Goal: Task Accomplishment & Management: Use online tool/utility

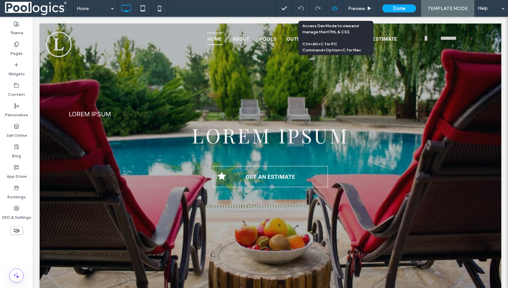
click at [335, 10] on use at bounding box center [333, 8] width 5 height 5
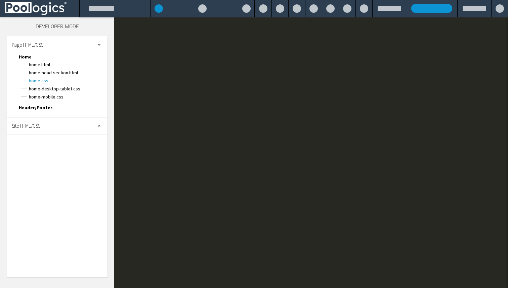
scroll to position [0, 0]
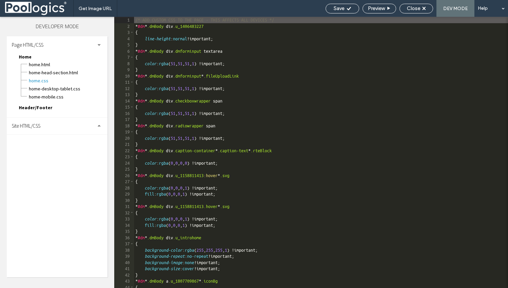
click at [336, 82] on div "/* ADD CUSTOM CSS TO THE PAGE - THIS AFFECTS ALL DEVICES */ * #dm * .dmBody div…" at bounding box center [378, 158] width 488 height 283
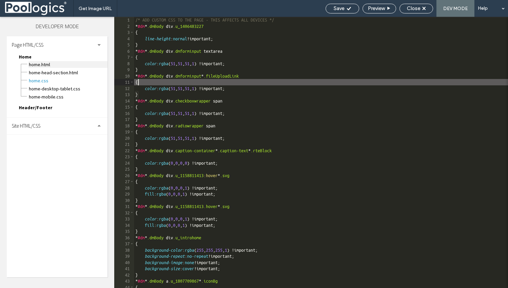
click at [40, 65] on span "Home.html" at bounding box center [68, 64] width 79 height 7
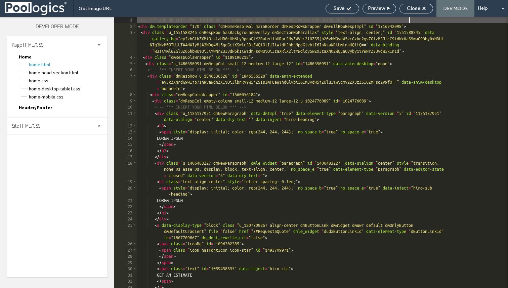
click at [250, 125] on div "<!-- *** ADD OR EDIT HTML INSIDE OF THE dmRespCol DIVS, SEE DOCUMENTATION FOR G…" at bounding box center [322, 158] width 371 height 283
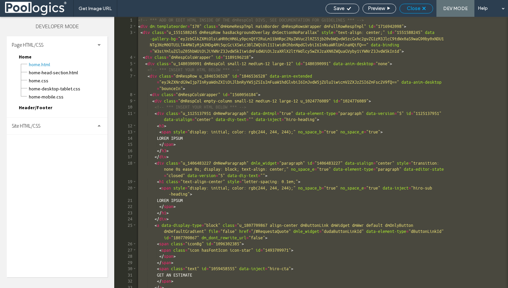
click at [415, 9] on span "Close" at bounding box center [413, 8] width 13 height 6
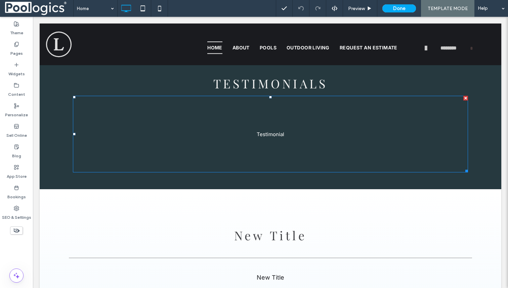
scroll to position [1905, 0]
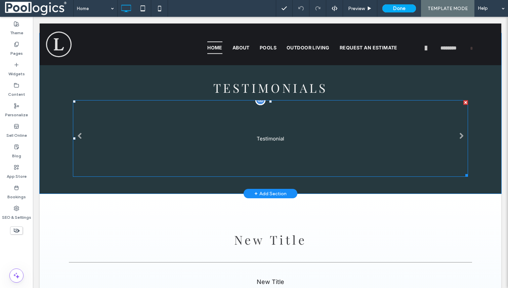
click at [264, 140] on div "Testimonial" at bounding box center [271, 138] width 28 height 6
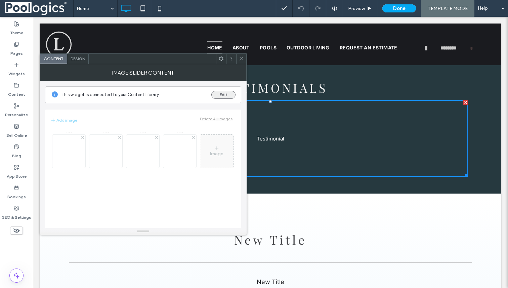
click at [223, 93] on button "Edit" at bounding box center [223, 95] width 24 height 8
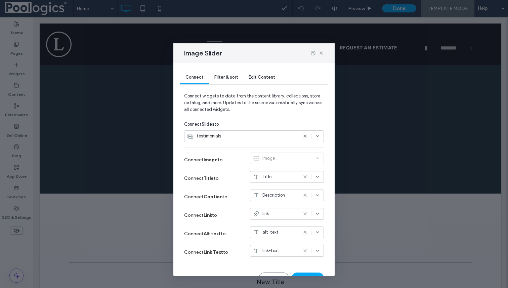
click at [80, 117] on div "Image Slider Connect Filter & sort Edit Content Connect widgets to data from th…" at bounding box center [254, 144] width 508 height 288
click at [323, 53] on icon at bounding box center [320, 52] width 5 height 5
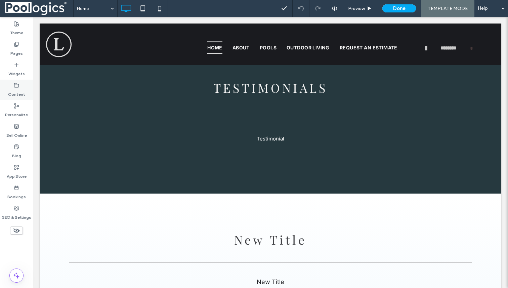
click at [15, 85] on icon at bounding box center [16, 85] width 5 height 5
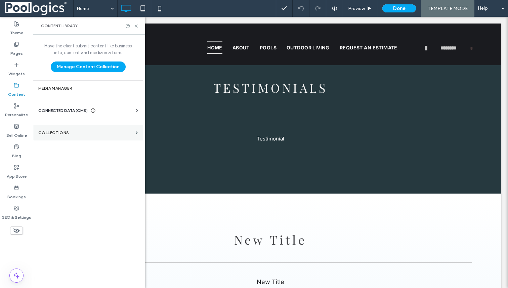
click at [78, 129] on section "Collections" at bounding box center [88, 132] width 110 height 15
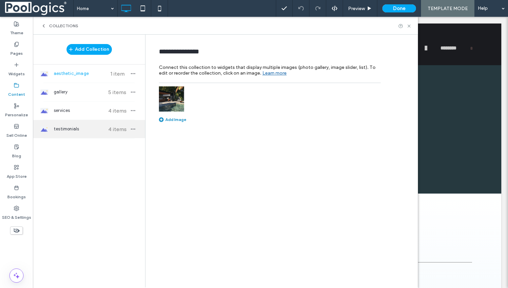
click at [84, 128] on span "testimonials" at bounding box center [79, 129] width 50 height 7
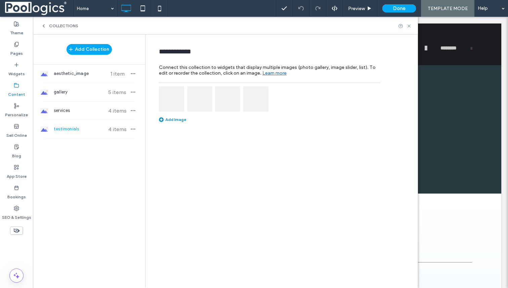
click at [180, 95] on img at bounding box center [171, 98] width 25 height 25
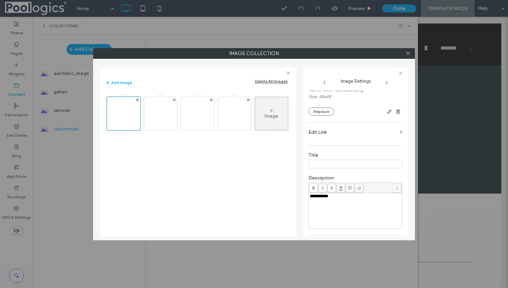
scroll to position [58, 0]
click at [326, 196] on span "**********" at bounding box center [319, 193] width 18 height 4
click at [342, 196] on div "**********" at bounding box center [355, 193] width 91 height 5
click at [322, 165] on input at bounding box center [355, 161] width 94 height 9
type input "********"
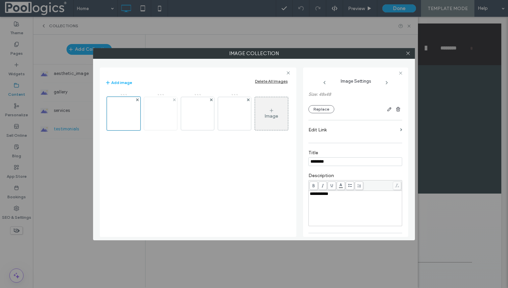
click at [165, 113] on img at bounding box center [160, 113] width 16 height 16
type input "********"
click at [204, 110] on img at bounding box center [197, 113] width 16 height 16
type input "********"
click at [236, 119] on img at bounding box center [234, 113] width 16 height 16
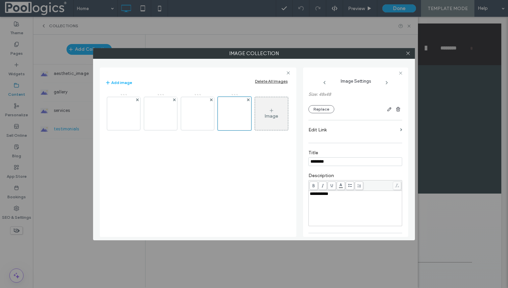
type input "********"
click at [226, 180] on div "Image" at bounding box center [198, 161] width 186 height 143
click at [412, 54] on div at bounding box center [408, 53] width 10 height 10
click at [407, 54] on icon at bounding box center [407, 53] width 5 height 5
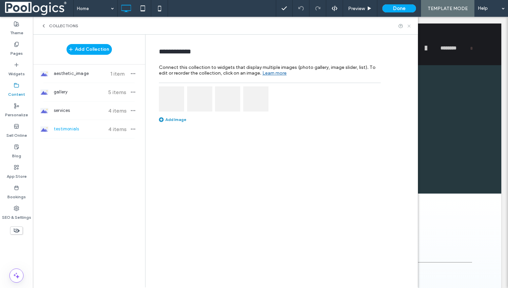
click at [408, 26] on icon at bounding box center [408, 26] width 5 height 5
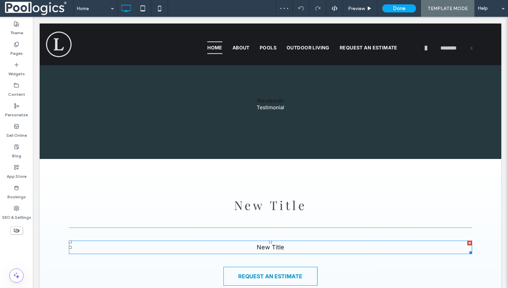
scroll to position [1846, 0]
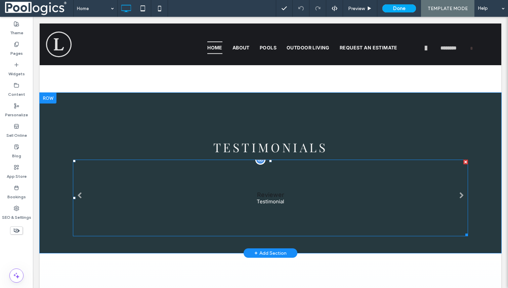
click at [276, 198] on div "Reviewer Testimonial" at bounding box center [271, 197] width 28 height 13
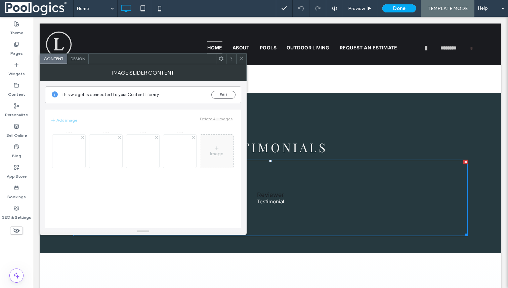
click at [75, 60] on span "Design" at bounding box center [78, 58] width 14 height 5
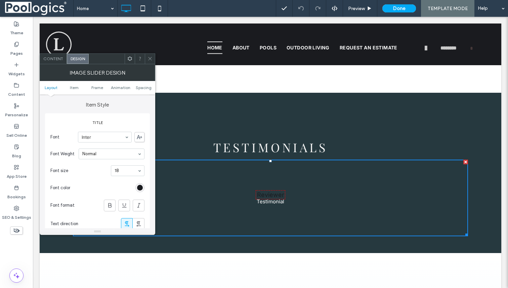
scroll to position [187, 0]
click at [141, 187] on div "rgb(26, 27, 31)" at bounding box center [140, 190] width 6 height 6
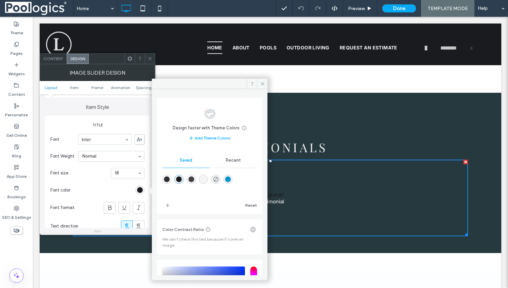
click at [206, 177] on div "rgba(244,244,244,1)" at bounding box center [203, 179] width 6 height 6
type input "*******"
click at [95, 181] on section "Font size 18" at bounding box center [97, 172] width 94 height 17
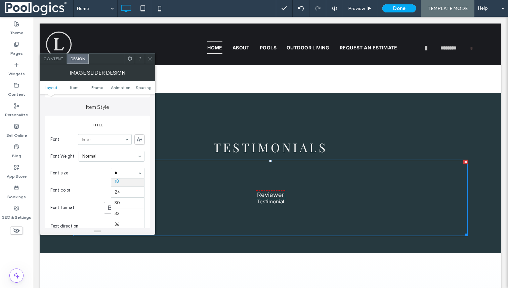
scroll to position [0, 0]
type input "**"
click at [109, 205] on icon at bounding box center [109, 207] width 7 height 7
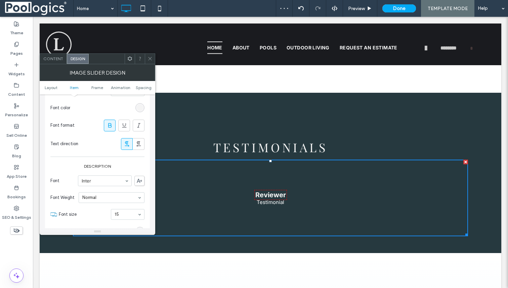
scroll to position [269, 0]
click at [149, 59] on icon at bounding box center [149, 58] width 5 height 5
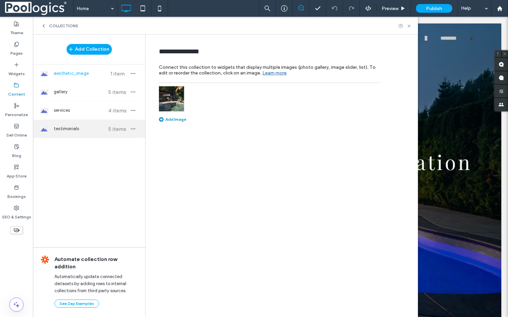
click at [92, 126] on span "testimonials" at bounding box center [79, 129] width 50 height 7
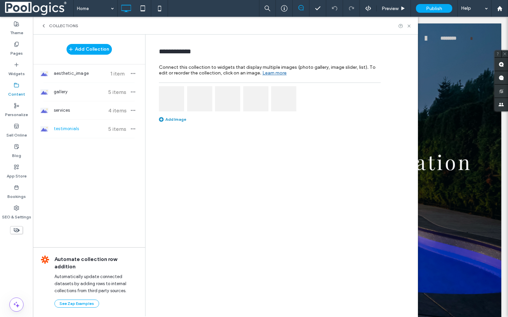
click at [171, 98] on img at bounding box center [171, 98] width 25 height 25
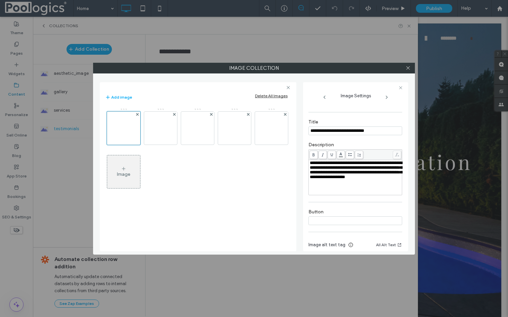
scroll to position [108, 0]
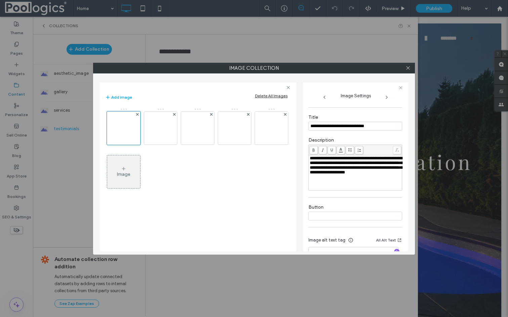
click at [410, 67] on div at bounding box center [408, 68] width 10 height 10
click at [406, 67] on use at bounding box center [407, 67] width 3 height 3
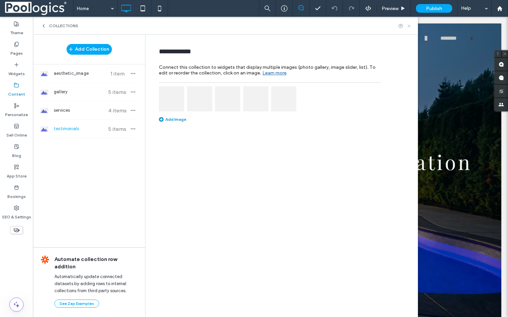
click at [409, 26] on use at bounding box center [408, 26] width 3 height 3
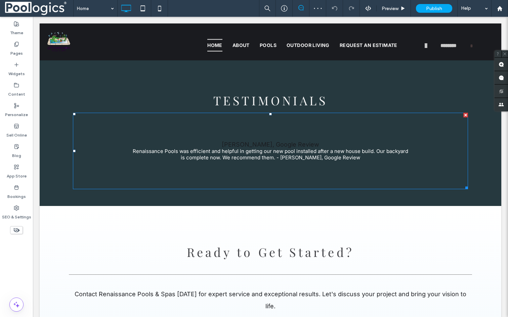
scroll to position [2205, 0]
